Goal: Find contact information: Find contact information

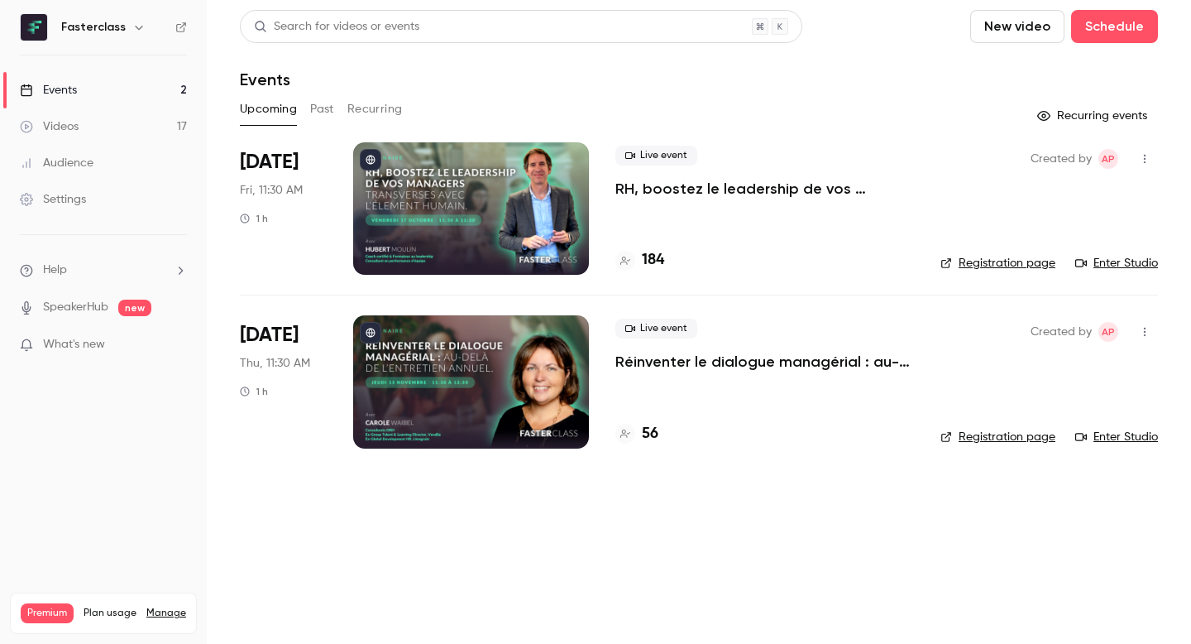
click at [85, 160] on div "Audience" at bounding box center [57, 163] width 74 height 17
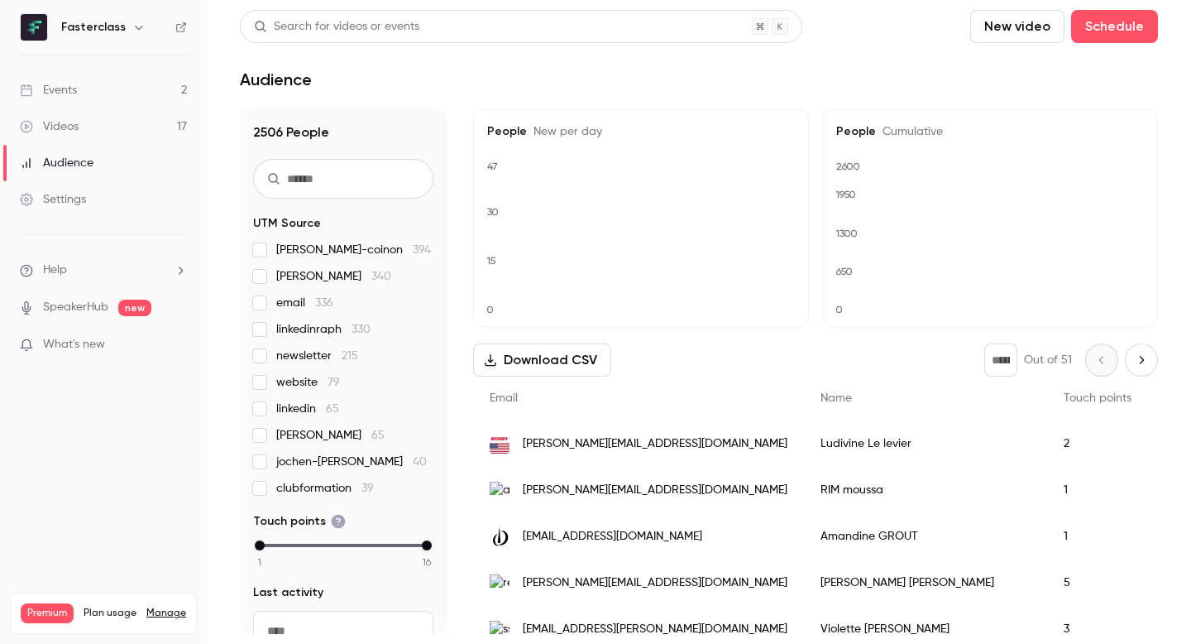
click at [302, 175] on input "text" at bounding box center [343, 179] width 180 height 40
paste input "**********"
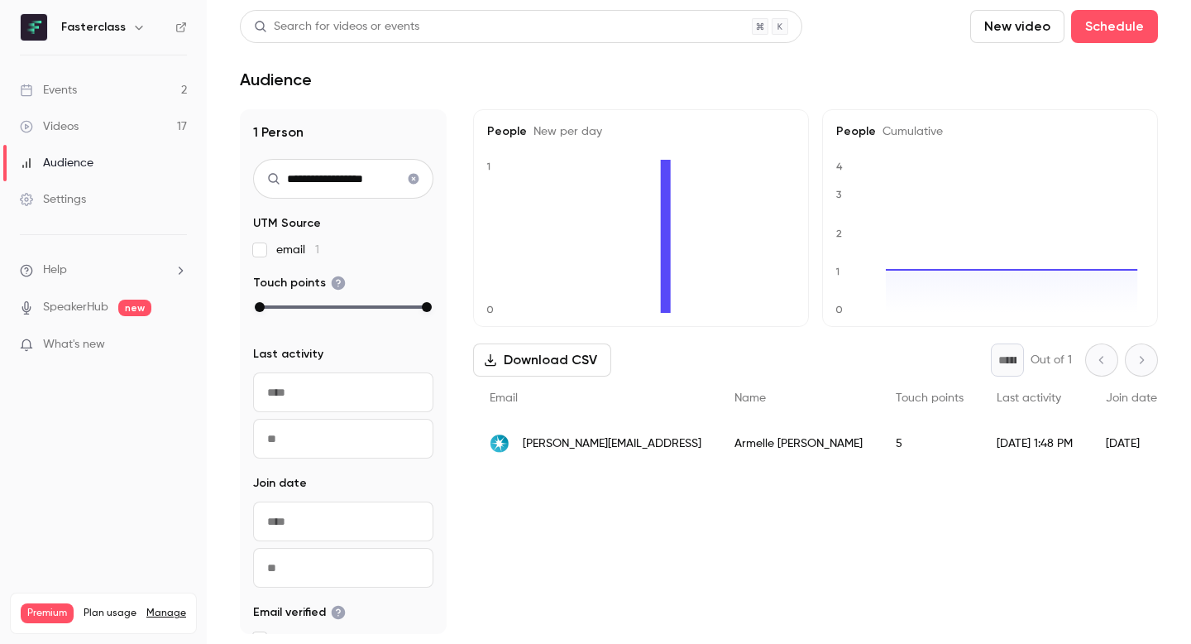
type input "**********"
click at [879, 443] on div "5" at bounding box center [929, 443] width 101 height 46
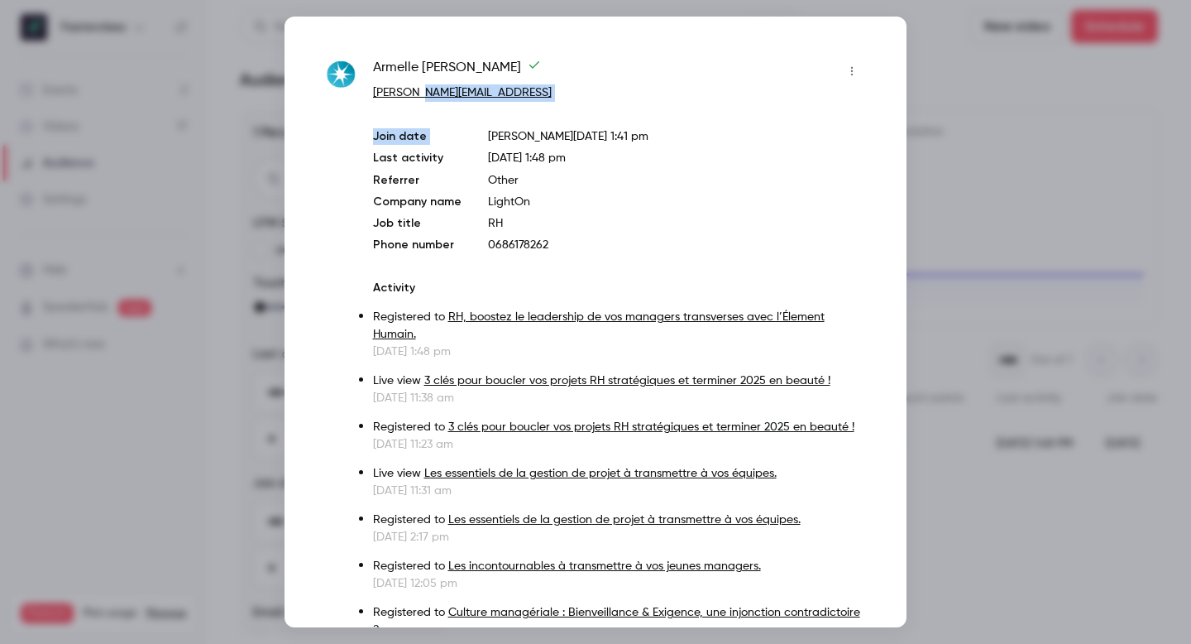
drag, startPoint x: 493, startPoint y: 102, endPoint x: 424, endPoint y: 94, distance: 69.9
click at [424, 94] on div "[PERSON_NAME] -Bonny [EMAIL_ADDRESS] Join date [PERSON_NAME][DATE] 1:41 pm Last…" at bounding box center [619, 356] width 492 height 597
click at [495, 89] on p "[PERSON_NAME][EMAIL_ADDRESS]" at bounding box center [619, 92] width 492 height 17
drag, startPoint x: 496, startPoint y: 89, endPoint x: 425, endPoint y: 89, distance: 71.1
click at [425, 89] on p "[PERSON_NAME][EMAIL_ADDRESS]" at bounding box center [619, 92] width 492 height 17
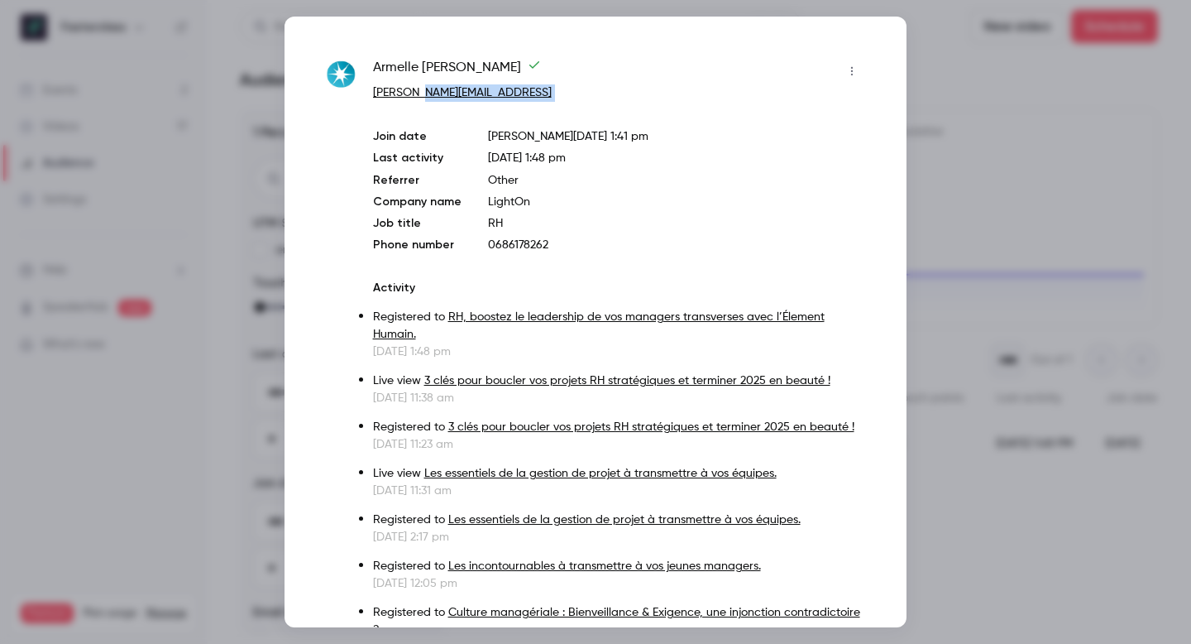
copy link "[URL]"
